Goal: Register for event/course

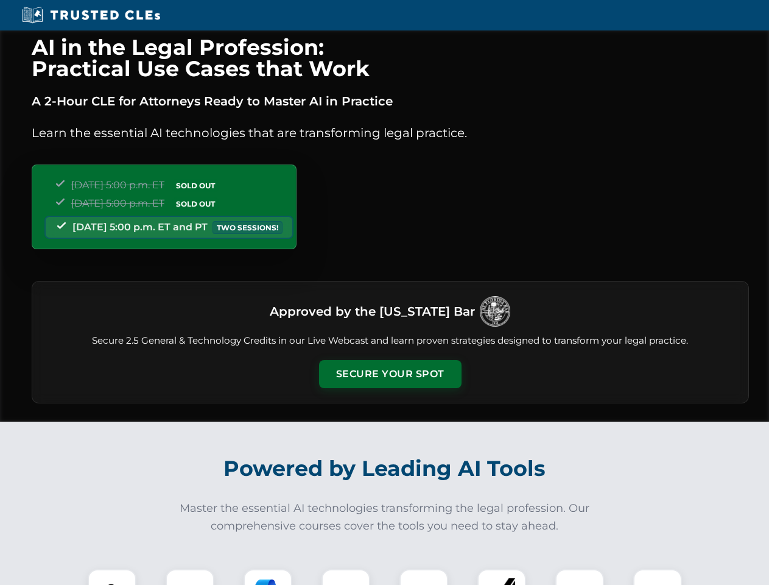
click at [390, 374] on button "Secure Your Spot" at bounding box center [390, 374] width 143 height 28
click at [112, 577] on img at bounding box center [111, 593] width 35 height 35
click at [190, 577] on div at bounding box center [190, 593] width 49 height 49
click at [268, 577] on div at bounding box center [268, 593] width 49 height 49
